Goal: Task Accomplishment & Management: Manage account settings

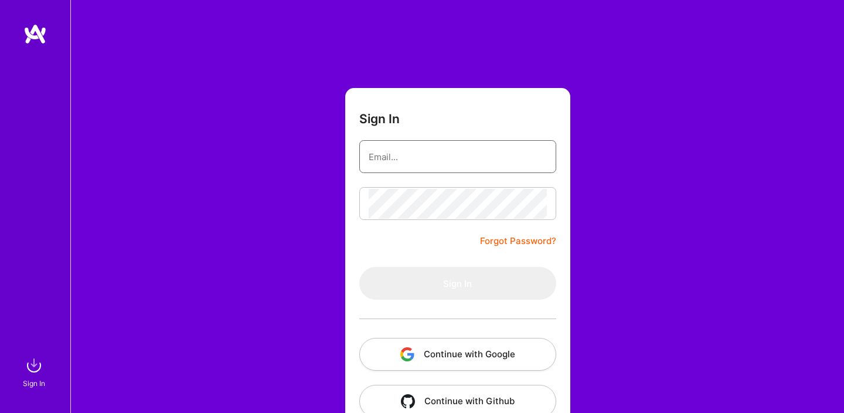
type input "[DOMAIN_NAME][EMAIL_ADDRESS][DOMAIN_NAME]"
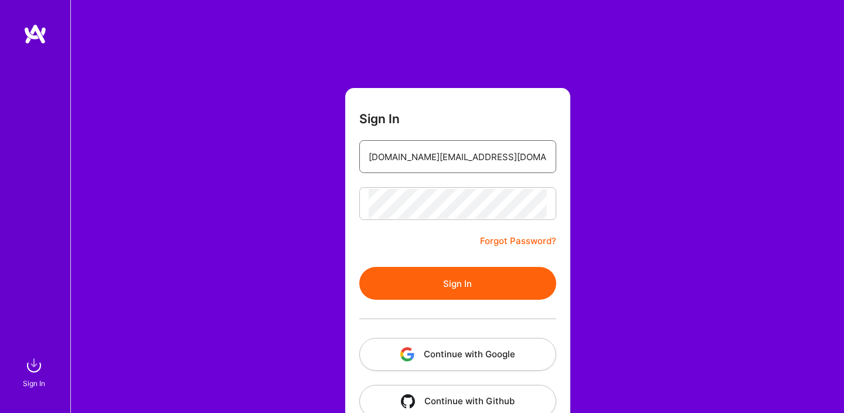
click at [506, 162] on input "[DOMAIN_NAME][EMAIL_ADDRESS][DOMAIN_NAME]" at bounding box center [458, 157] width 178 height 30
click at [459, 280] on button "Sign In" at bounding box center [457, 283] width 197 height 33
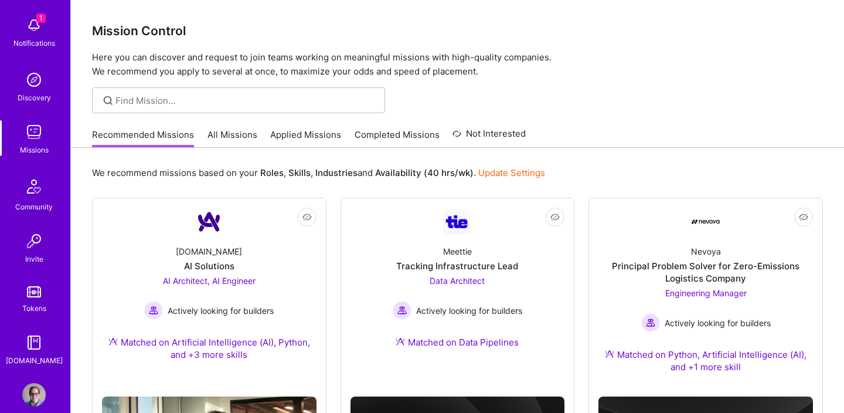
scroll to position [71, 0]
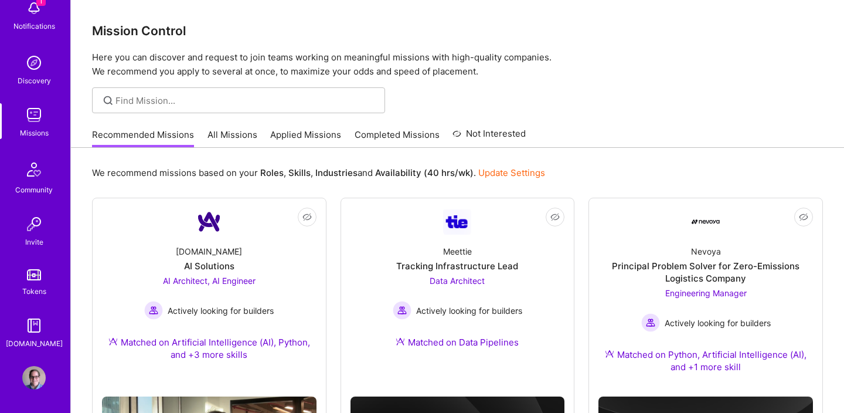
click at [38, 373] on img at bounding box center [33, 377] width 23 height 23
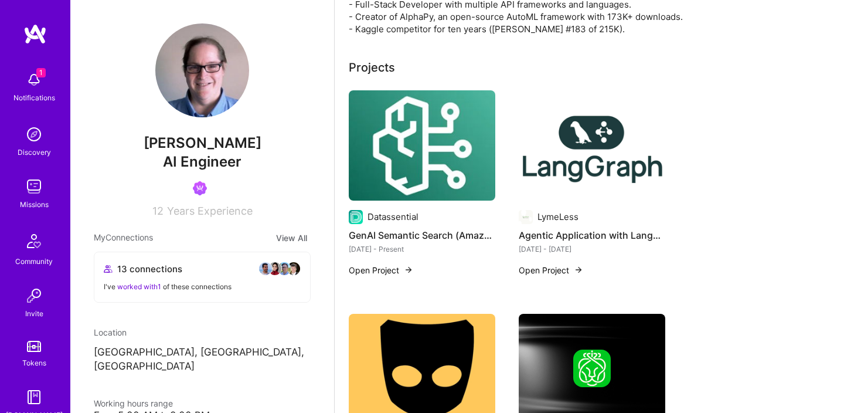
scroll to position [306, 0]
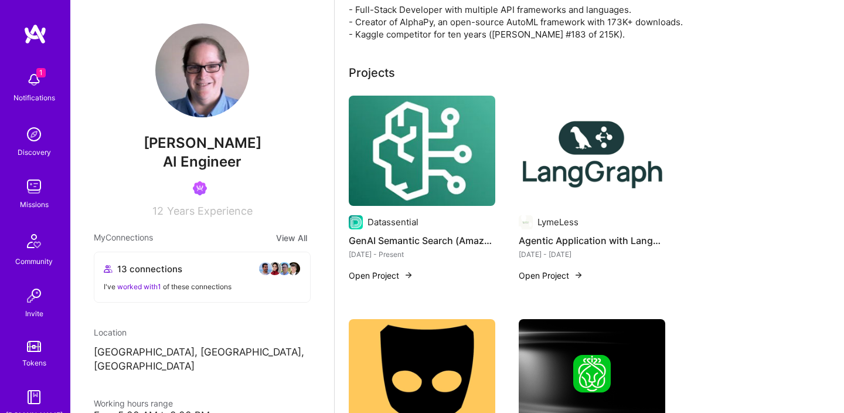
click at [440, 223] on div "Datassential" at bounding box center [422, 222] width 147 height 14
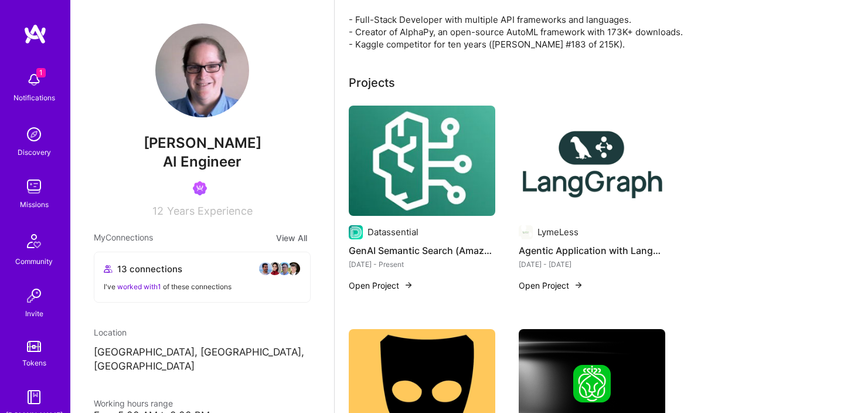
scroll to position [0, 0]
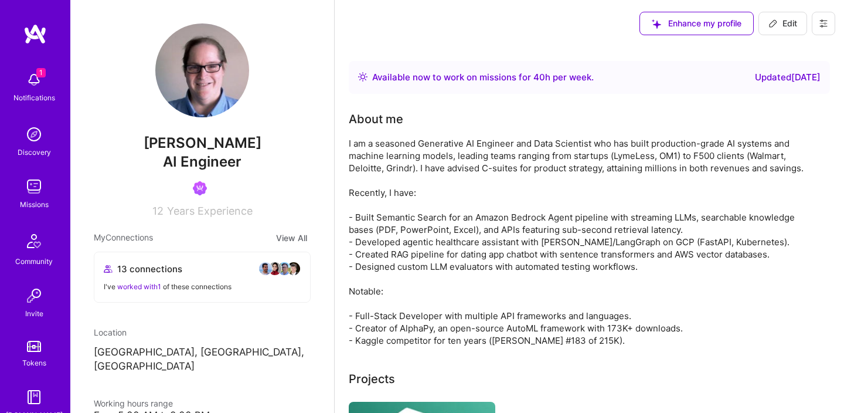
click at [784, 20] on span "Edit" at bounding box center [782, 24] width 29 height 12
select select "US"
select select "Right Now"
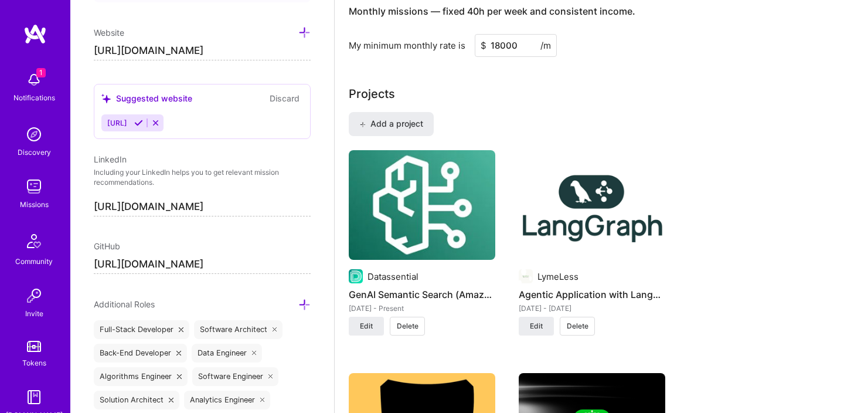
scroll to position [793, 0]
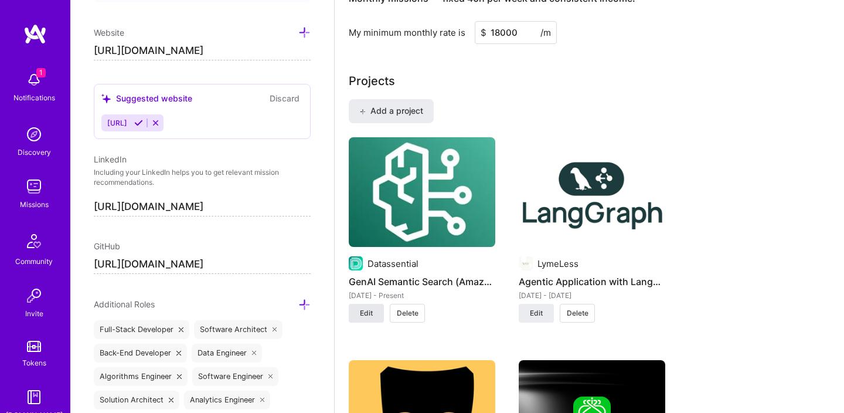
click at [366, 312] on span "Edit" at bounding box center [366, 313] width 13 height 11
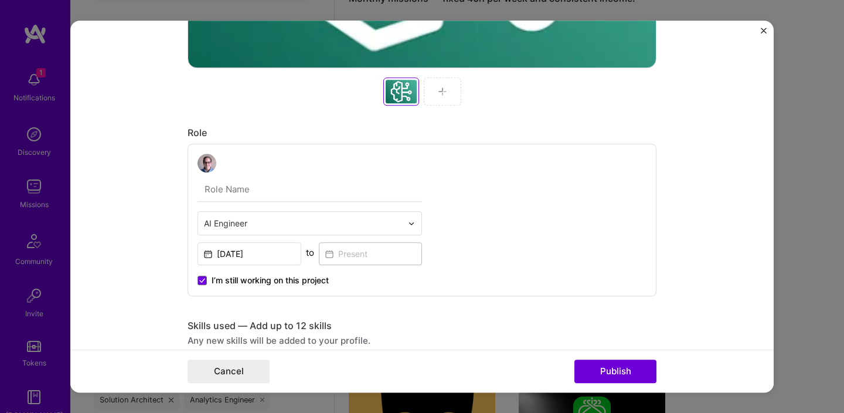
scroll to position [520, 0]
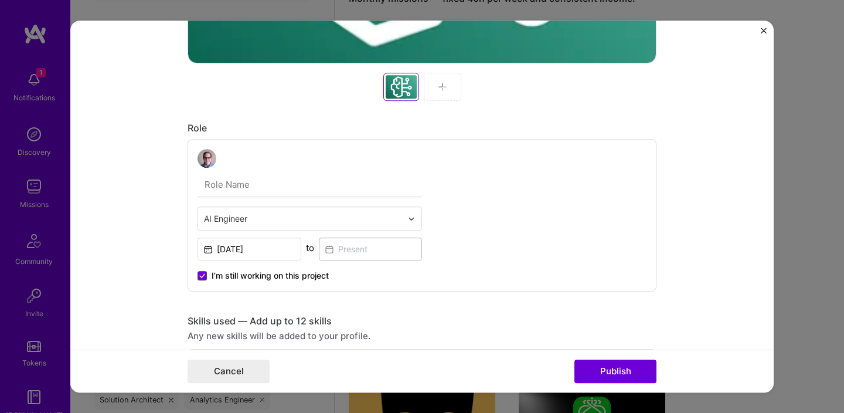
click at [202, 275] on icon at bounding box center [202, 275] width 6 height 5
click at [0, 0] on input "I’m still working on this project" at bounding box center [0, 0] width 0 height 0
click at [396, 249] on input at bounding box center [371, 248] width 104 height 23
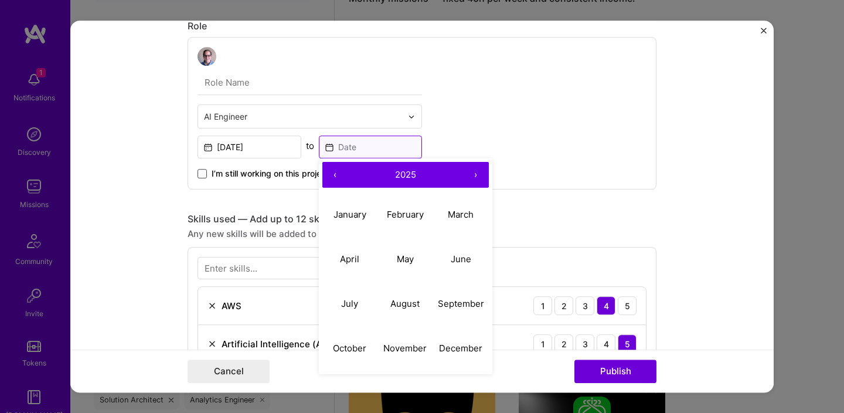
scroll to position [637, 0]
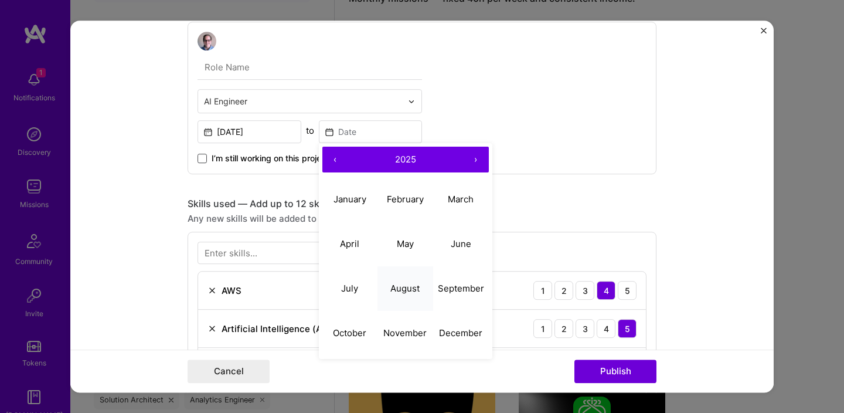
click at [403, 290] on abbr "August" at bounding box center [404, 287] width 29 height 11
type input "[DATE]"
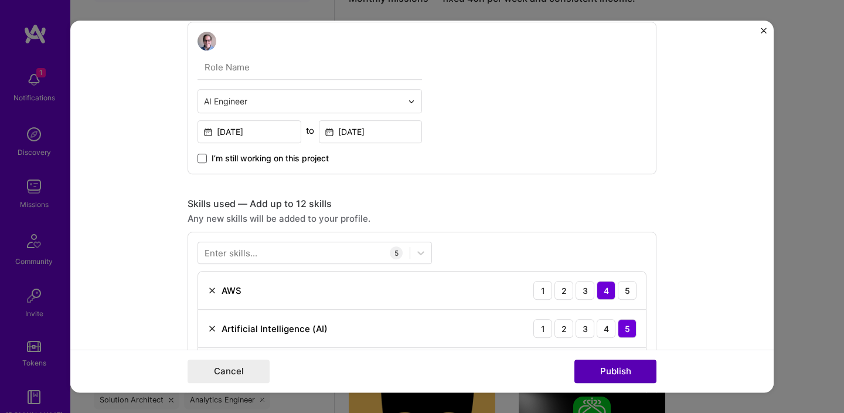
click at [619, 369] on button "Publish" at bounding box center [615, 370] width 82 height 23
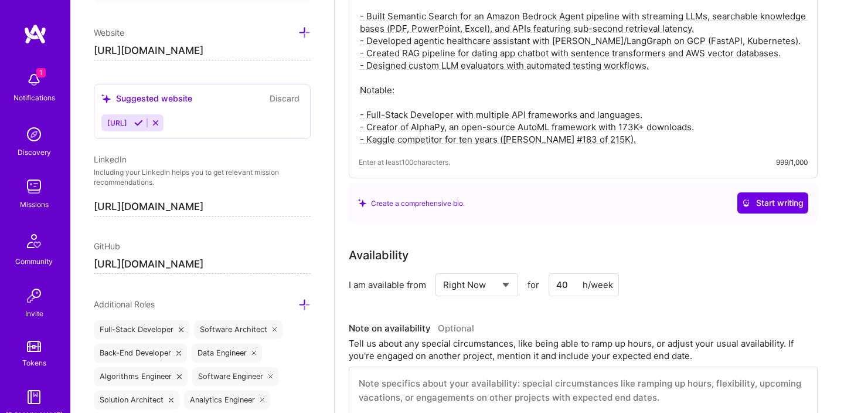
scroll to position [0, 0]
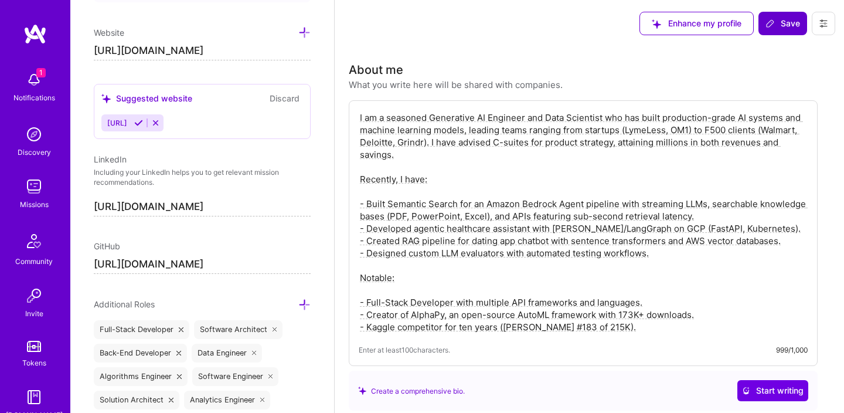
click at [775, 32] on button "Save" at bounding box center [782, 23] width 49 height 23
